Goal: Information Seeking & Learning: Learn about a topic

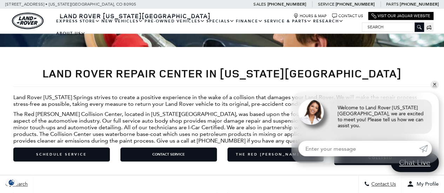
click at [429, 94] on p "Land Rover [US_STATE] Springs strives to create a positive experience in the wa…" at bounding box center [221, 100] width 417 height 13
click at [433, 89] on link "✕" at bounding box center [434, 85] width 8 height 8
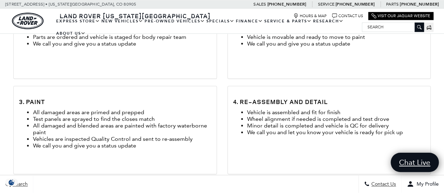
scroll to position [358, 0]
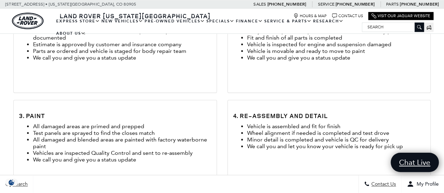
drag, startPoint x: 443, startPoint y: 74, endPoint x: 442, endPoint y: 58, distance: 15.8
click at [442, 58] on div "1. Blueprint and Order Parts Vehicle is completely disassembled and a plan for …" at bounding box center [222, 100] width 444 height 191
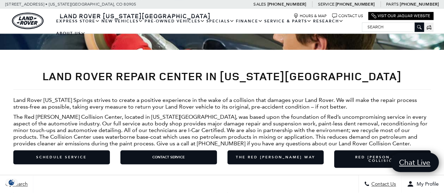
scroll to position [195, 0]
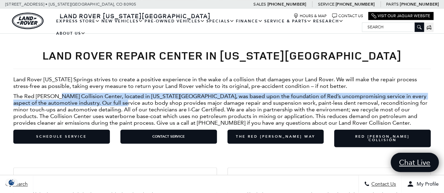
drag, startPoint x: 60, startPoint y: 86, endPoint x: 141, endPoint y: 102, distance: 82.3
click at [141, 102] on p "The Red [PERSON_NAME] Collision Center, located in [US_STATE][GEOGRAPHIC_DATA],…" at bounding box center [221, 109] width 417 height 33
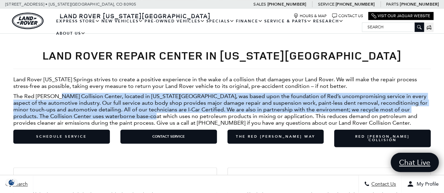
click at [141, 102] on p "The Red [PERSON_NAME] Collision Center, located in [US_STATE][GEOGRAPHIC_DATA],…" at bounding box center [221, 109] width 417 height 33
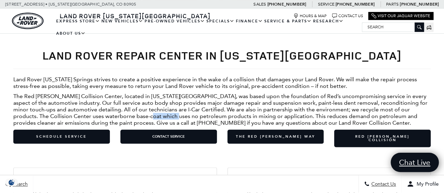
click at [141, 102] on p "The Red [PERSON_NAME] Collision Center, located in [US_STATE][GEOGRAPHIC_DATA],…" at bounding box center [221, 109] width 417 height 33
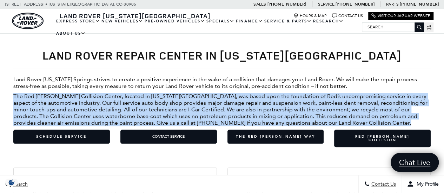
click at [141, 102] on p "The Red [PERSON_NAME] Collision Center, located in [US_STATE][GEOGRAPHIC_DATA],…" at bounding box center [221, 109] width 417 height 33
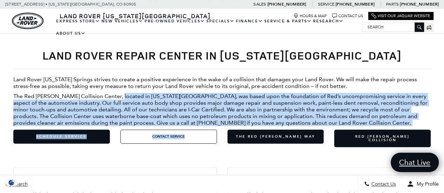
drag, startPoint x: 117, startPoint y: 87, endPoint x: 191, endPoint y: 124, distance: 82.9
click at [191, 124] on div "Land Rover Repair Center in [US_STATE][GEOGRAPHIC_DATA] Land Rover [US_STATE] S…" at bounding box center [221, 98] width 417 height 112
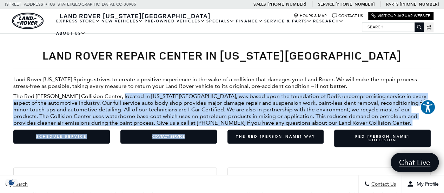
click at [256, 112] on p "The Red [PERSON_NAME] Collision Center, located in [US_STATE][GEOGRAPHIC_DATA],…" at bounding box center [221, 109] width 417 height 33
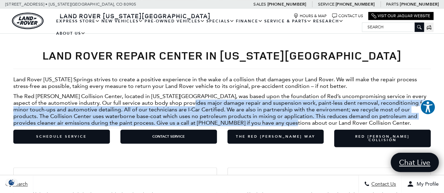
drag, startPoint x: 256, startPoint y: 112, endPoint x: 179, endPoint y: 92, distance: 79.6
click at [179, 93] on p "The Red [PERSON_NAME] Collision Center, located in [US_STATE][GEOGRAPHIC_DATA],…" at bounding box center [221, 109] width 417 height 33
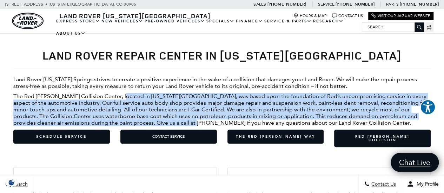
drag, startPoint x: 119, startPoint y: 86, endPoint x: 165, endPoint y: 109, distance: 50.9
click at [165, 109] on p "The Red [PERSON_NAME] Collision Center, located in [US_STATE][GEOGRAPHIC_DATA],…" at bounding box center [221, 109] width 417 height 33
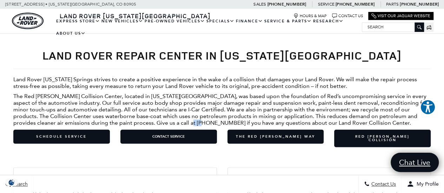
click at [165, 109] on p "The Red [PERSON_NAME] Collision Center, located in [US_STATE][GEOGRAPHIC_DATA],…" at bounding box center [221, 109] width 417 height 33
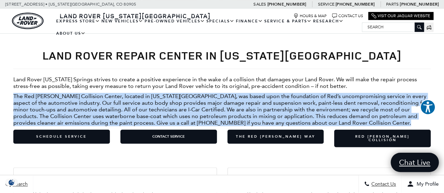
click at [165, 109] on p "The Red [PERSON_NAME] Collision Center, located in [US_STATE][GEOGRAPHIC_DATA],…" at bounding box center [221, 109] width 417 height 33
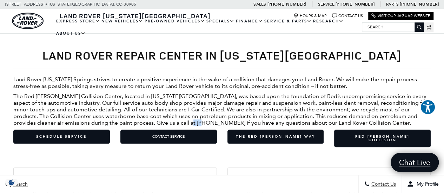
click at [165, 109] on p "The Red [PERSON_NAME] Collision Center, located in [US_STATE][GEOGRAPHIC_DATA],…" at bounding box center [221, 109] width 417 height 33
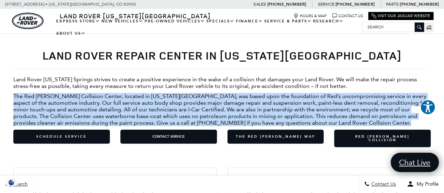
click at [165, 109] on p "The Red [PERSON_NAME] Collision Center, located in [US_STATE][GEOGRAPHIC_DATA],…" at bounding box center [221, 109] width 417 height 33
click at [105, 93] on p "The Red [PERSON_NAME] Collision Center, located in [US_STATE][GEOGRAPHIC_DATA],…" at bounding box center [221, 109] width 417 height 33
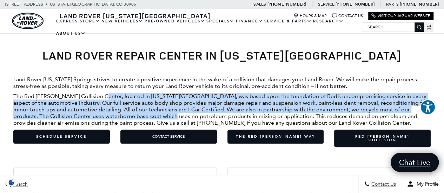
drag, startPoint x: 105, startPoint y: 87, endPoint x: 153, endPoint y: 105, distance: 51.4
click at [153, 105] on p "The Red [PERSON_NAME] Collision Center, located in [US_STATE][GEOGRAPHIC_DATA],…" at bounding box center [221, 109] width 417 height 33
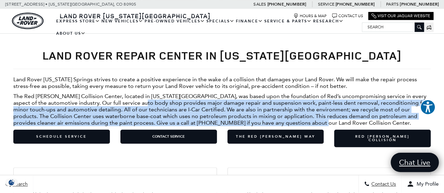
drag, startPoint x: 289, startPoint y: 113, endPoint x: 129, endPoint y: 88, distance: 161.7
click at [129, 93] on p "The Red [PERSON_NAME] Collision Center, located in [US_STATE][GEOGRAPHIC_DATA],…" at bounding box center [221, 109] width 417 height 33
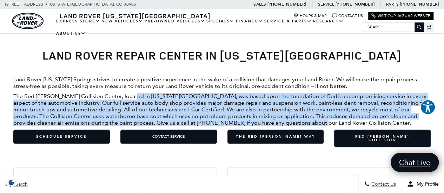
click at [129, 93] on p "The Red [PERSON_NAME] Collision Center, located in [US_STATE][GEOGRAPHIC_DATA],…" at bounding box center [221, 109] width 417 height 33
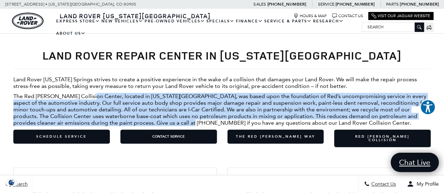
drag, startPoint x: 92, startPoint y: 87, endPoint x: 162, endPoint y: 109, distance: 73.9
click at [162, 109] on p "The Red [PERSON_NAME] Collision Center, located in [US_STATE][GEOGRAPHIC_DATA],…" at bounding box center [221, 109] width 417 height 33
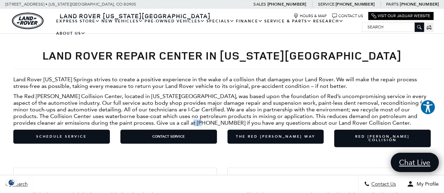
click at [162, 109] on p "The Red [PERSON_NAME] Collision Center, located in [US_STATE][GEOGRAPHIC_DATA],…" at bounding box center [221, 109] width 417 height 33
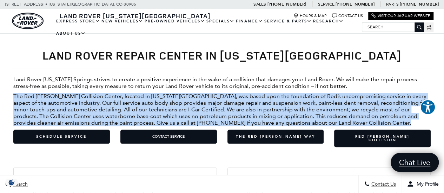
click at [162, 109] on p "The Red [PERSON_NAME] Collision Center, located in [US_STATE][GEOGRAPHIC_DATA],…" at bounding box center [221, 109] width 417 height 33
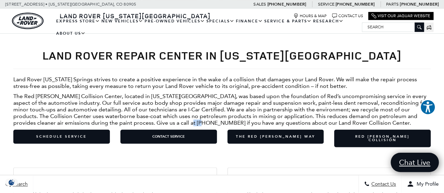
click at [162, 109] on p "The Red [PERSON_NAME] Collision Center, located in [US_STATE][GEOGRAPHIC_DATA],…" at bounding box center [221, 109] width 417 height 33
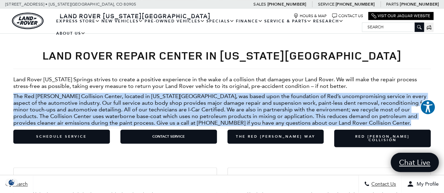
click at [162, 109] on p "The Red [PERSON_NAME] Collision Center, located in [US_STATE][GEOGRAPHIC_DATA],…" at bounding box center [221, 109] width 417 height 33
click at [228, 110] on p "The Red [PERSON_NAME] Collision Center, located in [US_STATE][GEOGRAPHIC_DATA],…" at bounding box center [221, 109] width 417 height 33
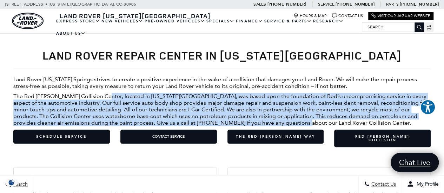
drag, startPoint x: 276, startPoint y: 110, endPoint x: 99, endPoint y: 86, distance: 177.9
click at [99, 93] on p "The Red [PERSON_NAME] Collision Center, located in [US_STATE][GEOGRAPHIC_DATA],…" at bounding box center [221, 109] width 417 height 33
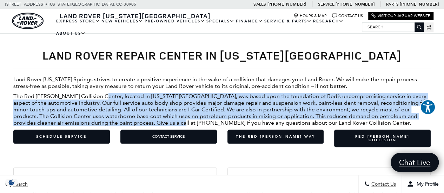
drag, startPoint x: 99, startPoint y: 86, endPoint x: 141, endPoint y: 113, distance: 49.3
click at [141, 113] on p "The Red [PERSON_NAME] Collision Center, located in [US_STATE][GEOGRAPHIC_DATA],…" at bounding box center [221, 109] width 417 height 33
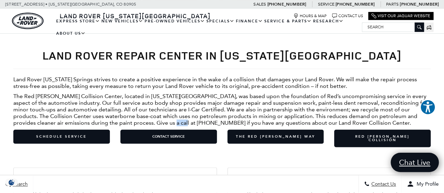
click at [141, 113] on p "The Red [PERSON_NAME] Collision Center, located in [US_STATE][GEOGRAPHIC_DATA],…" at bounding box center [221, 109] width 417 height 33
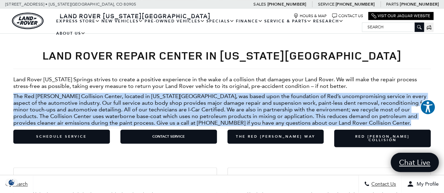
click at [141, 113] on p "The Red [PERSON_NAME] Collision Center, located in [US_STATE][GEOGRAPHIC_DATA],…" at bounding box center [221, 109] width 417 height 33
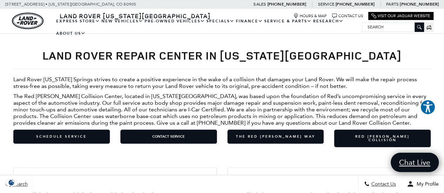
click at [295, 112] on p "The Red [PERSON_NAME] Collision Center, located in [US_STATE][GEOGRAPHIC_DATA],…" at bounding box center [221, 109] width 417 height 33
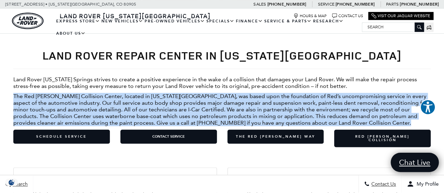
click at [295, 112] on p "The Red [PERSON_NAME] Collision Center, located in [US_STATE][GEOGRAPHIC_DATA],…" at bounding box center [221, 109] width 417 height 33
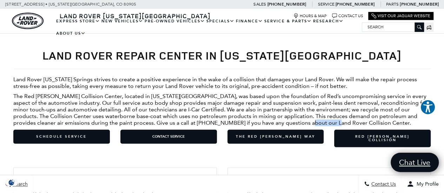
click at [295, 112] on p "The Red [PERSON_NAME] Collision Center, located in [US_STATE][GEOGRAPHIC_DATA],…" at bounding box center [221, 109] width 417 height 33
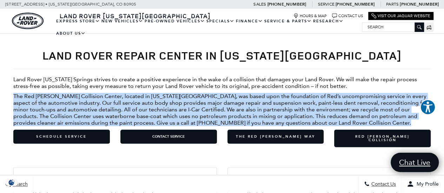
click at [295, 112] on p "The Red [PERSON_NAME] Collision Center, located in [US_STATE][GEOGRAPHIC_DATA],…" at bounding box center [221, 109] width 417 height 33
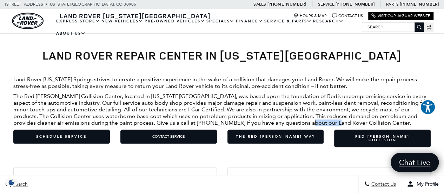
click at [295, 112] on p "The Red [PERSON_NAME] Collision Center, located in [US_STATE][GEOGRAPHIC_DATA],…" at bounding box center [221, 109] width 417 height 33
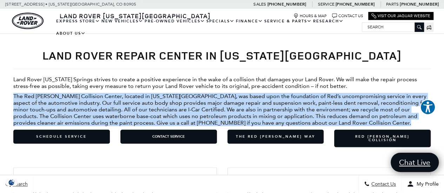
click at [295, 112] on p "The Red [PERSON_NAME] Collision Center, located in [US_STATE][GEOGRAPHIC_DATA],…" at bounding box center [221, 109] width 417 height 33
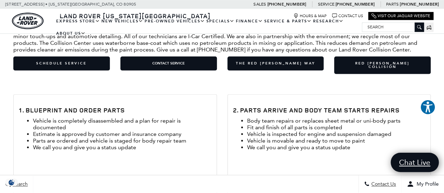
scroll to position [274, 0]
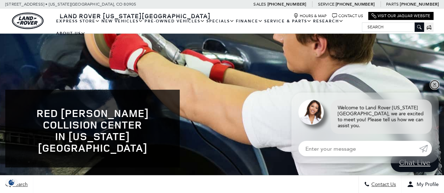
click at [434, 89] on link "✕" at bounding box center [434, 85] width 8 height 8
